Goal: Task Accomplishment & Management: Manage account settings

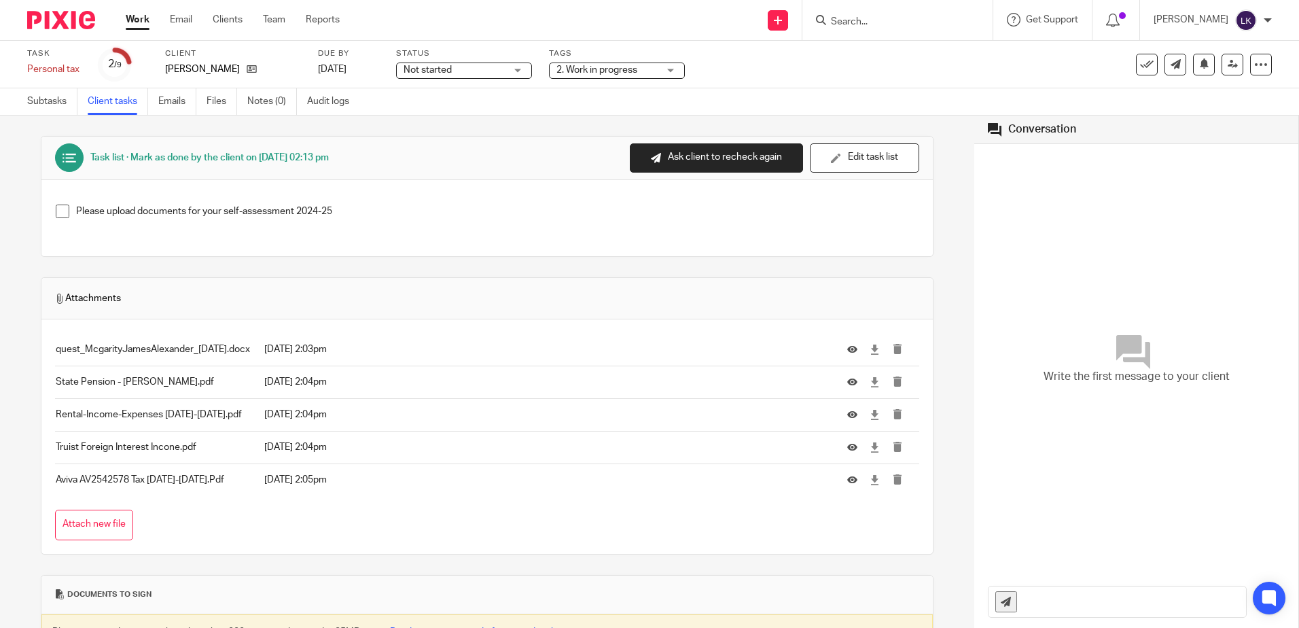
click at [852, 19] on input "Search" at bounding box center [890, 22] width 122 height 12
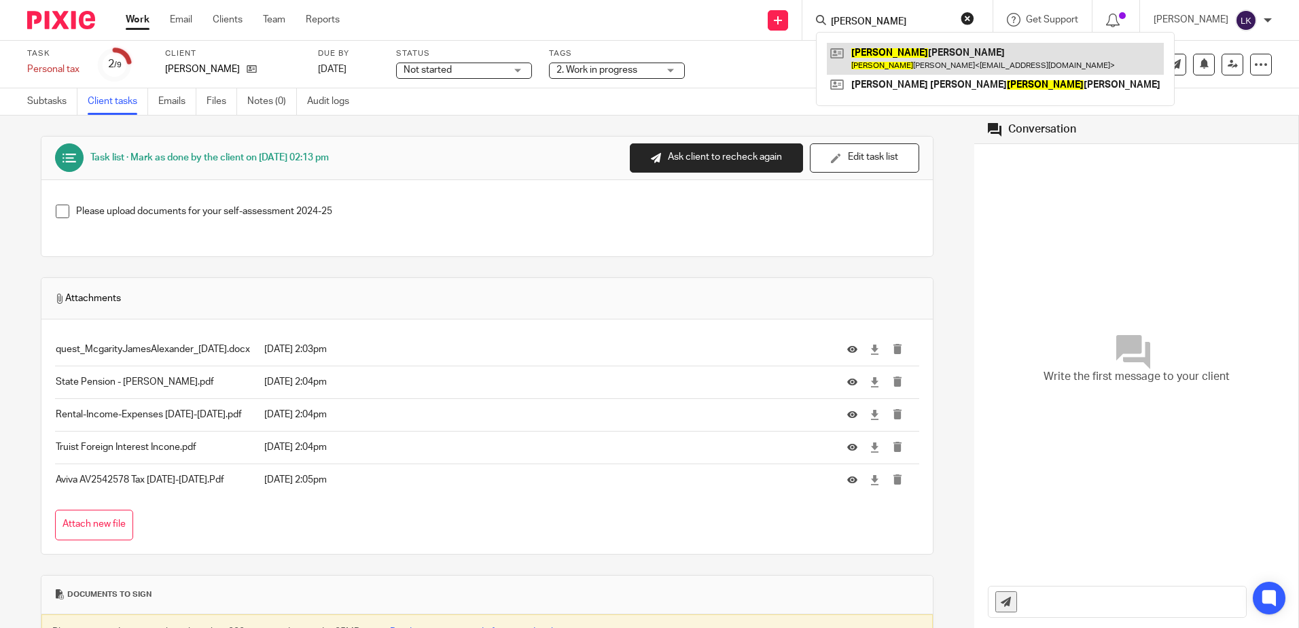
type input "ann"
click at [880, 46] on link at bounding box center [995, 58] width 337 height 31
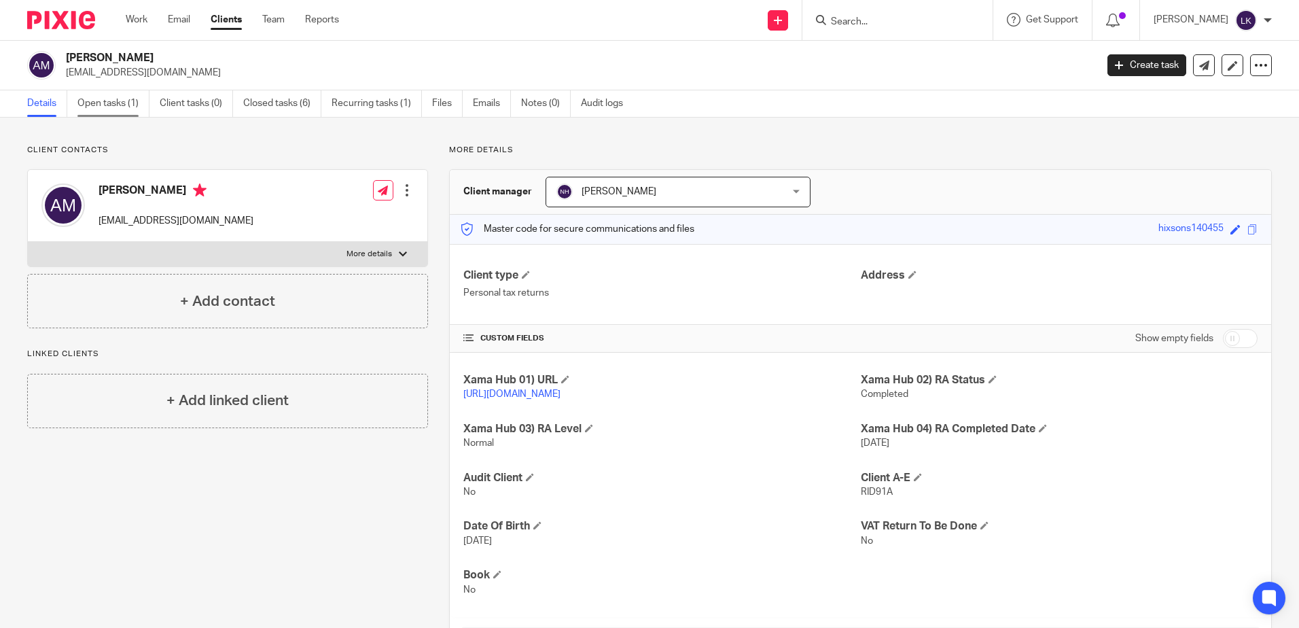
click at [107, 97] on link "Open tasks (1)" at bounding box center [113, 103] width 72 height 26
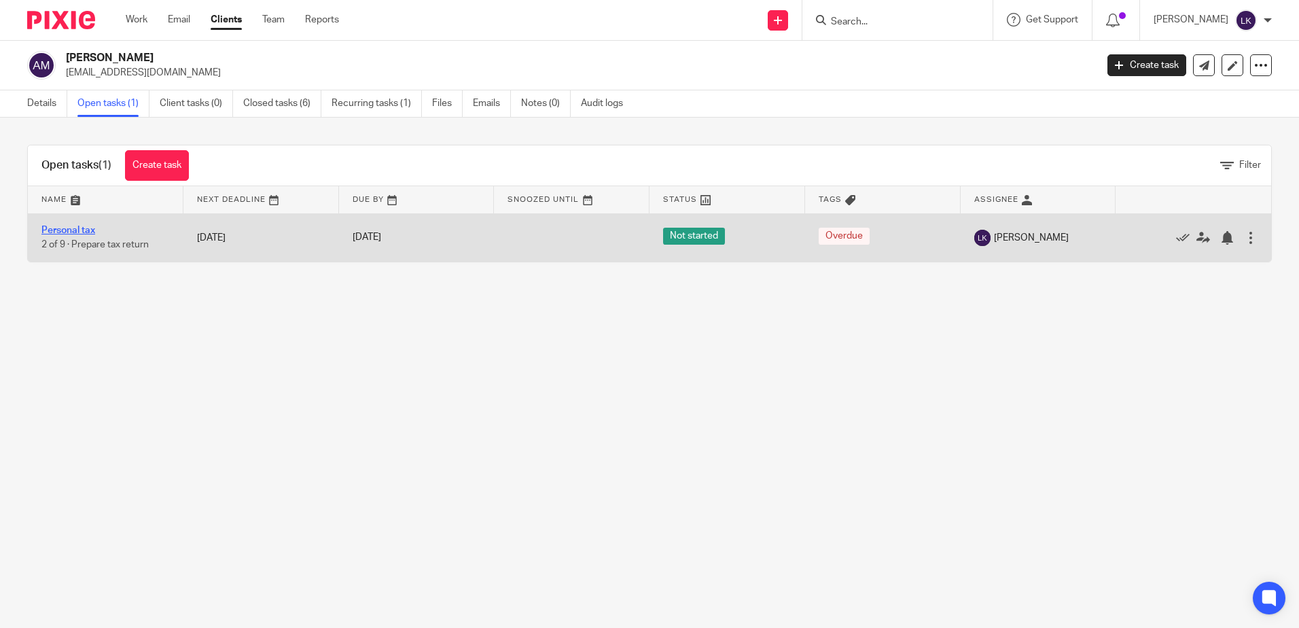
click at [74, 227] on link "Personal tax" at bounding box center [68, 231] width 54 height 10
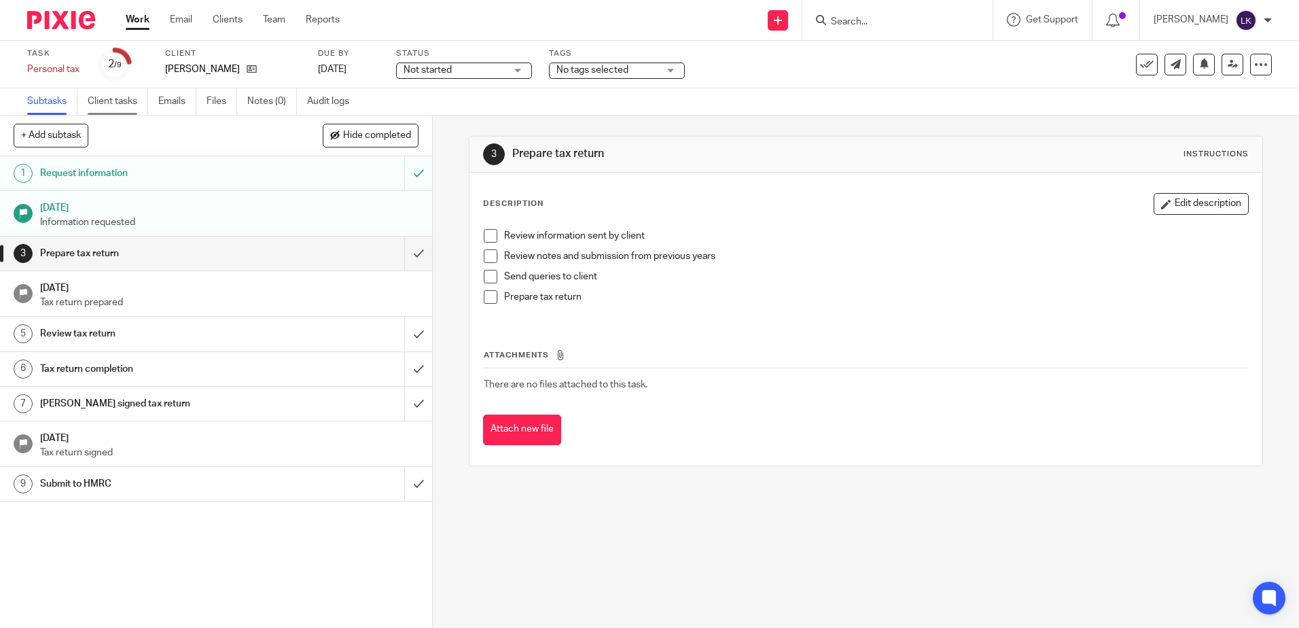
click at [111, 97] on link "Client tasks" at bounding box center [118, 101] width 60 height 26
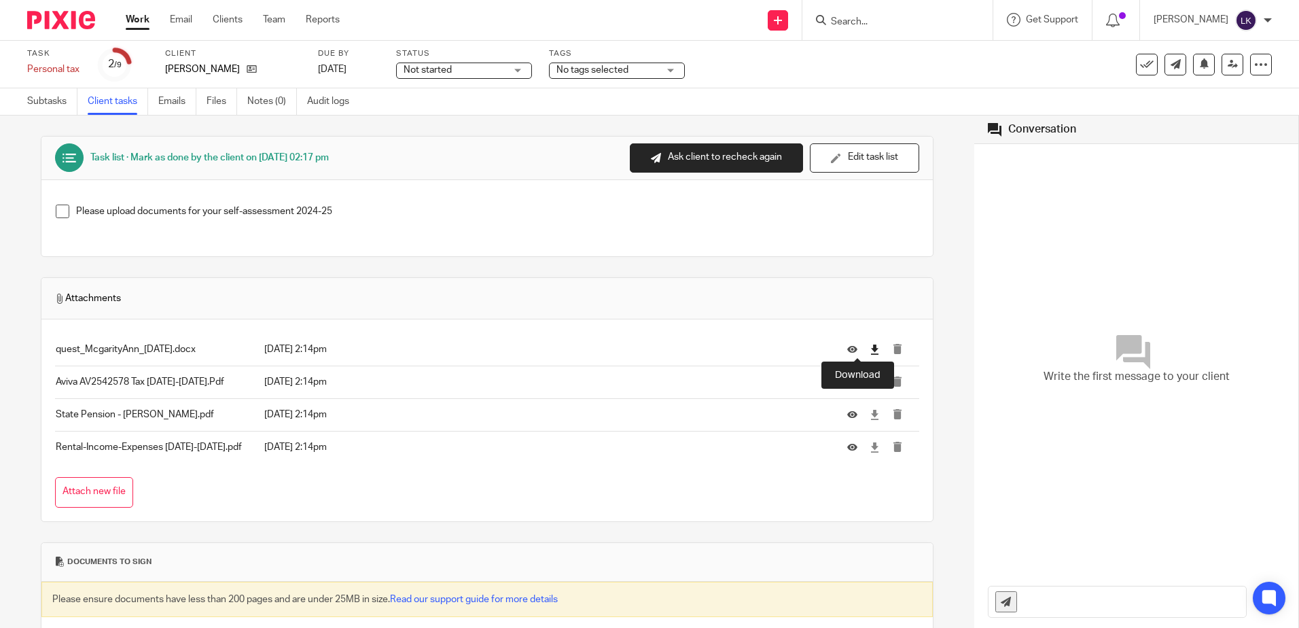
click at [869, 348] on icon at bounding box center [874, 349] width 10 height 10
click at [869, 381] on icon at bounding box center [874, 382] width 10 height 10
click at [869, 412] on icon at bounding box center [874, 415] width 10 height 10
click at [869, 444] on icon at bounding box center [874, 447] width 10 height 10
click at [552, 16] on div "Send new email Create task Add client Request signature Get Support Contact Sup…" at bounding box center [829, 20] width 939 height 40
